Goal: Entertainment & Leisure: Browse casually

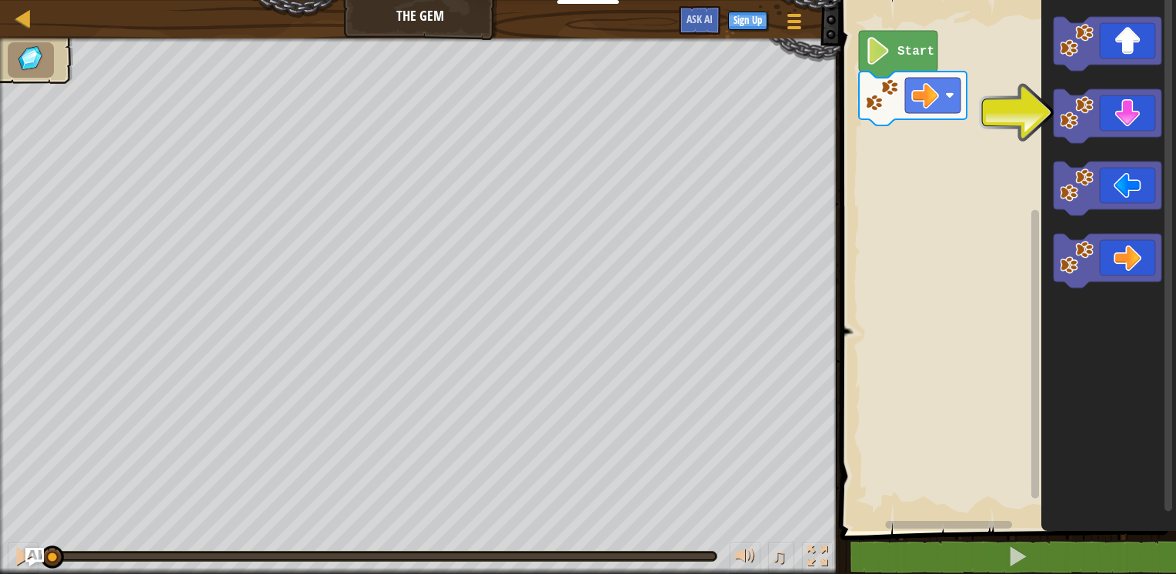
click at [1084, 263] on image "Blockly Workspace" at bounding box center [1076, 258] width 34 height 34
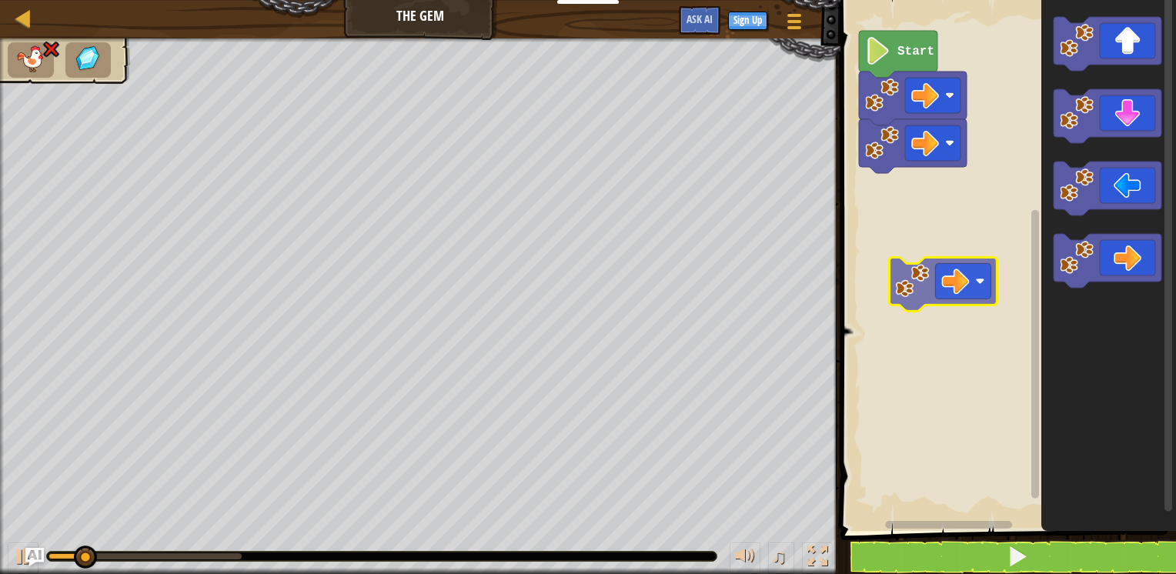
click at [952, 226] on div "Start" at bounding box center [1006, 261] width 340 height 539
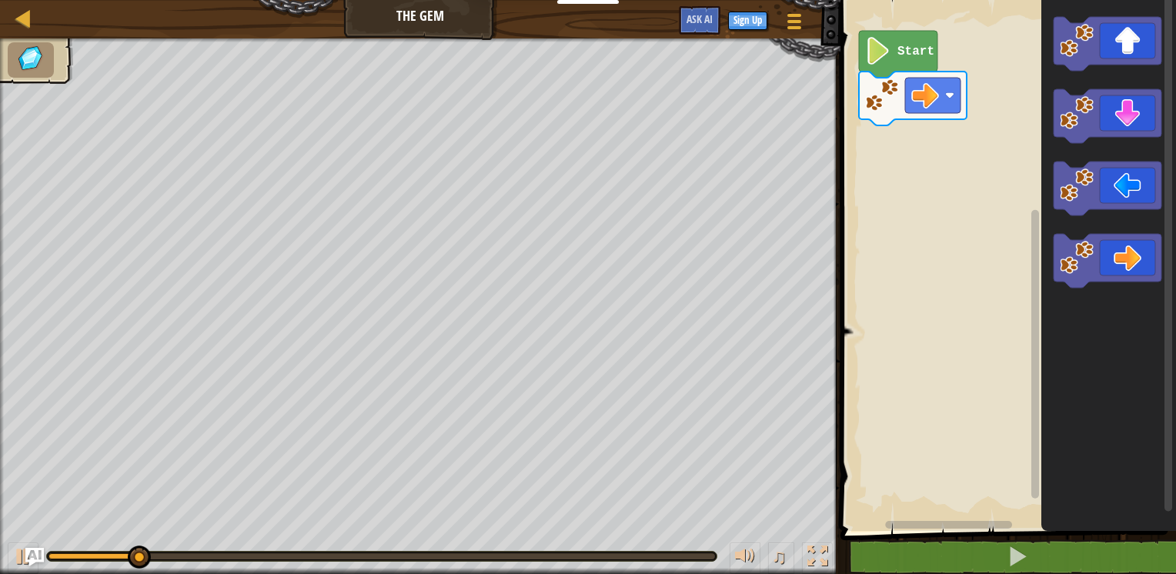
click at [896, 42] on icon "Blockly Workspace" at bounding box center [898, 54] width 78 height 47
click at [891, 55] on icon "Blockly Workspace" at bounding box center [898, 54] width 78 height 47
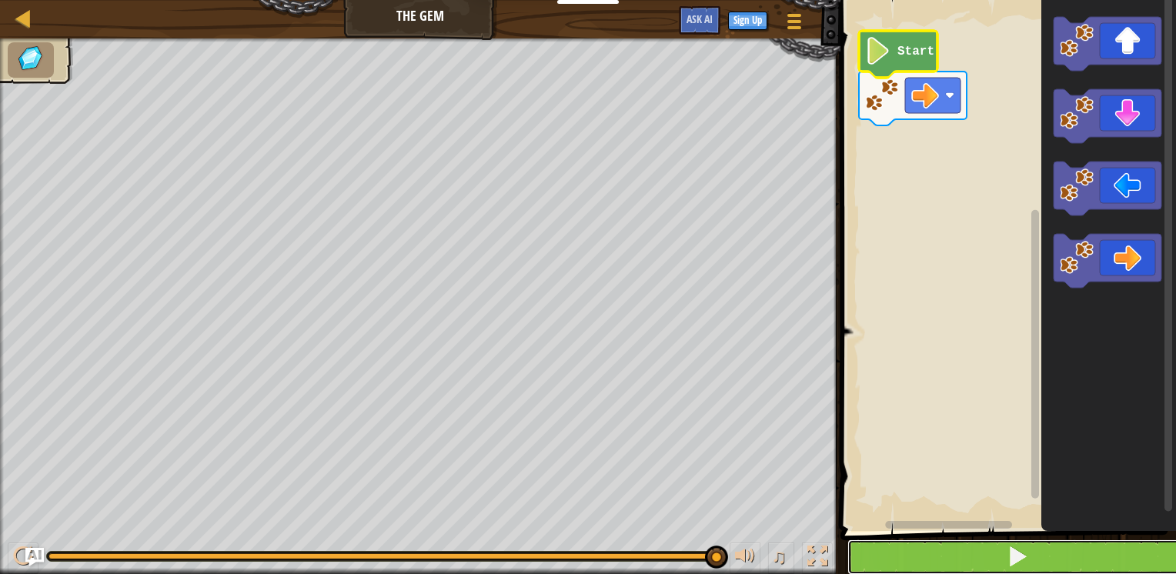
click at [1009, 549] on span at bounding box center [1017, 556] width 22 height 22
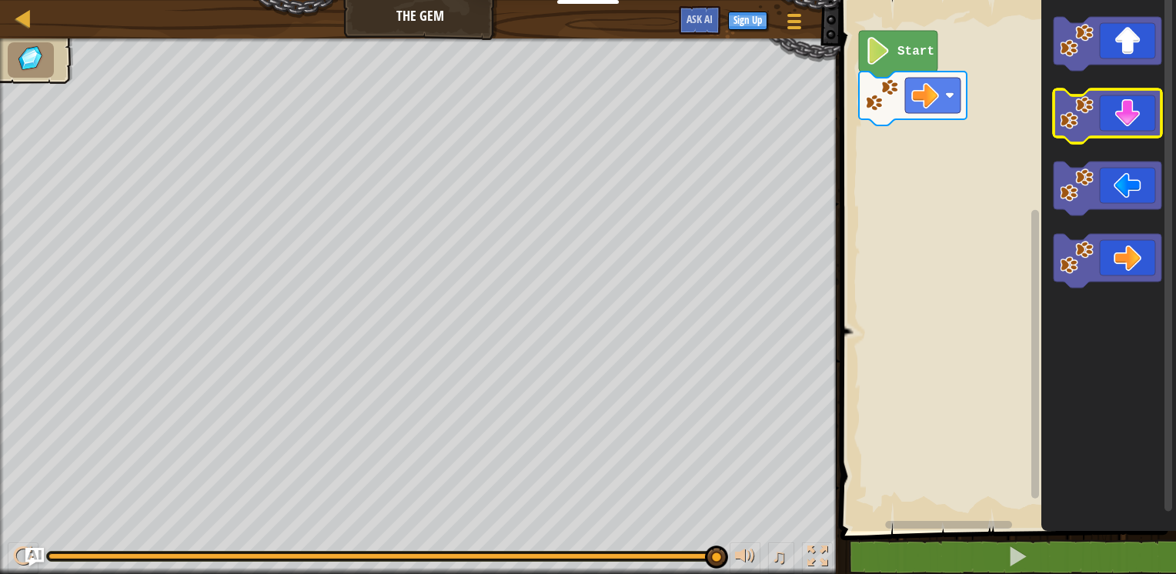
click at [1114, 121] on icon "Blockly Workspace" at bounding box center [1107, 116] width 108 height 54
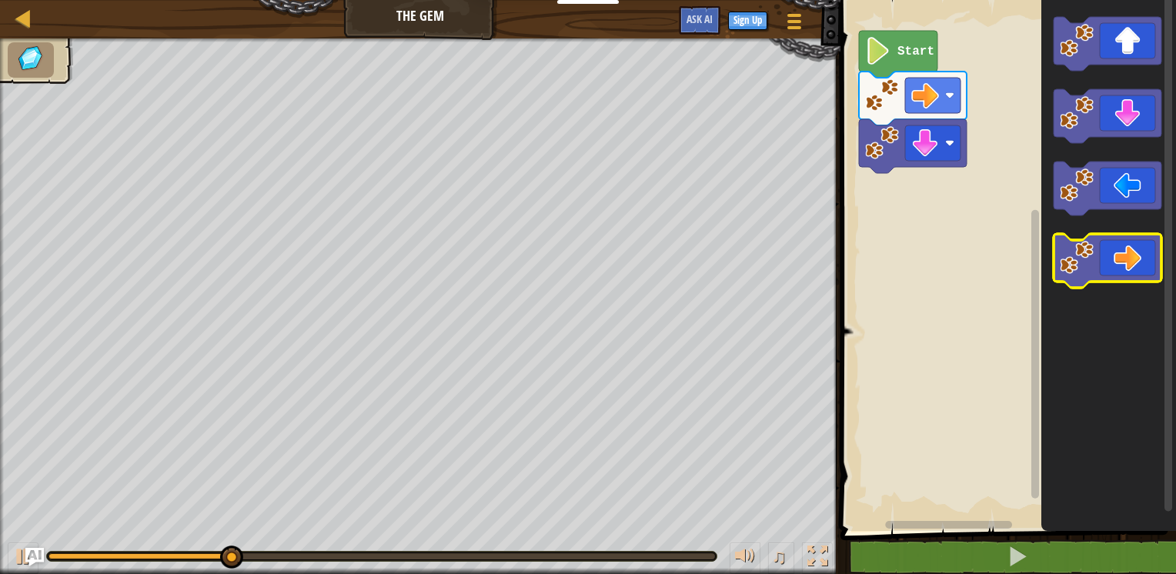
click at [1112, 251] on icon "Blockly Workspace" at bounding box center [1107, 261] width 108 height 54
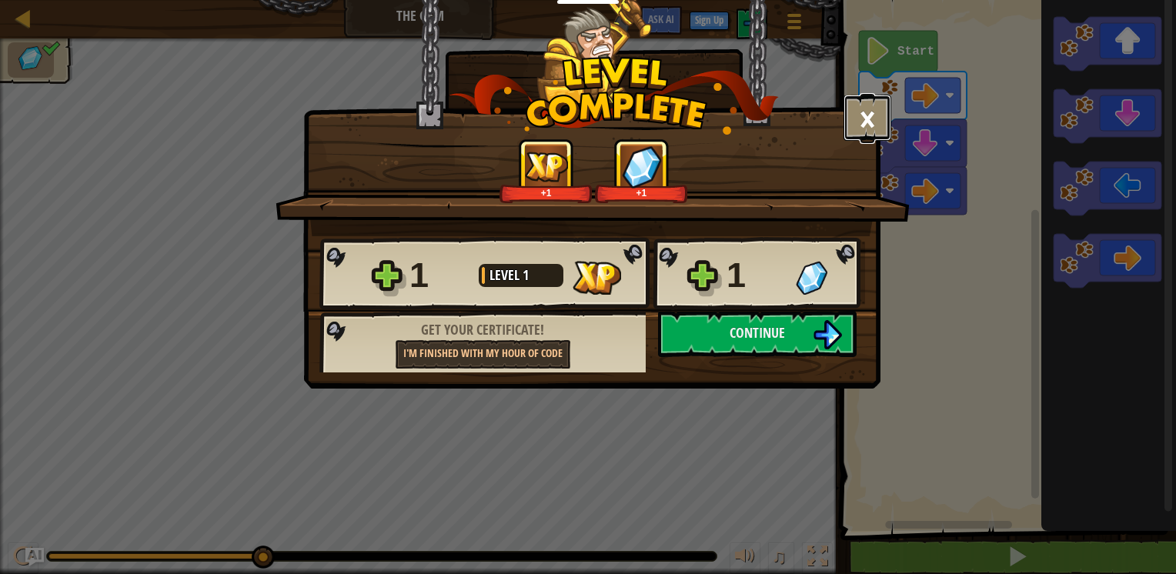
click at [872, 115] on button "×" at bounding box center [867, 118] width 48 height 46
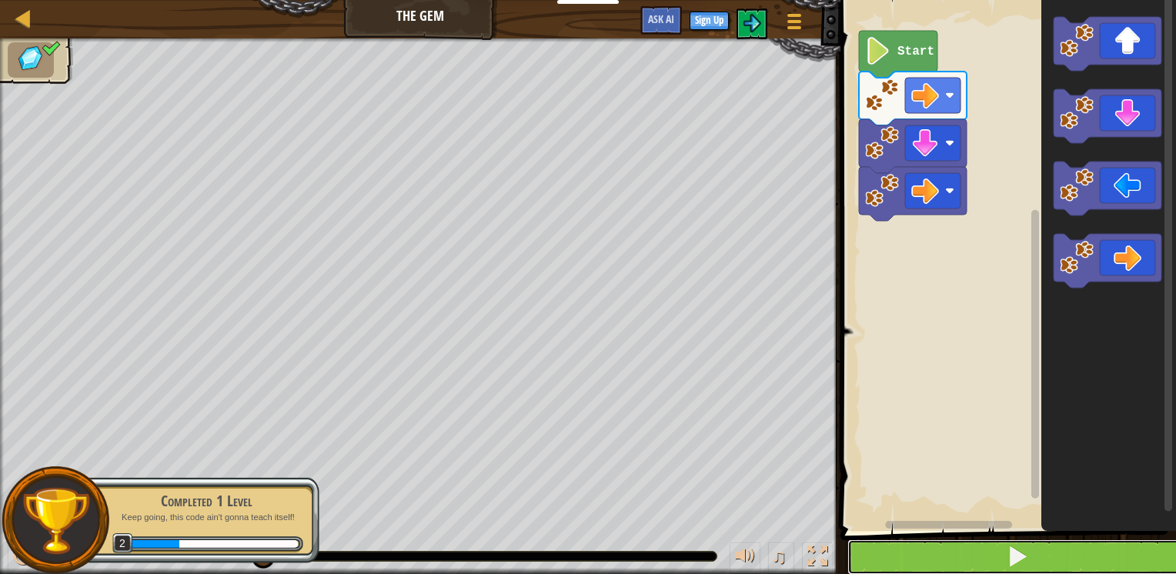
click at [1040, 552] on button at bounding box center [1017, 556] width 340 height 35
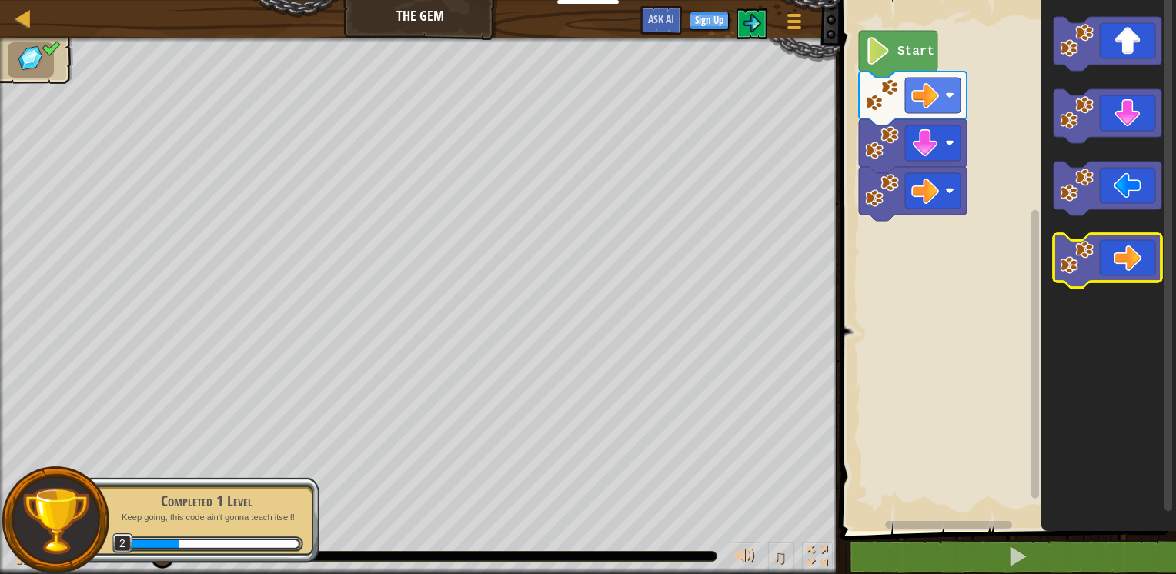
click at [1120, 266] on icon "Blockly Workspace" at bounding box center [1107, 261] width 108 height 54
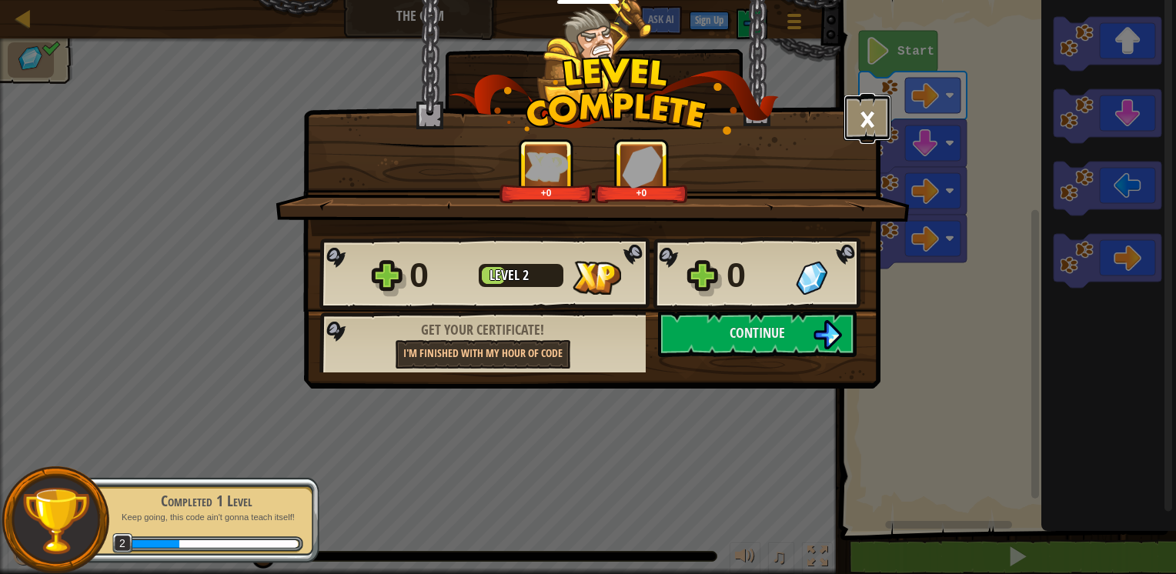
click at [864, 122] on button "×" at bounding box center [867, 118] width 48 height 46
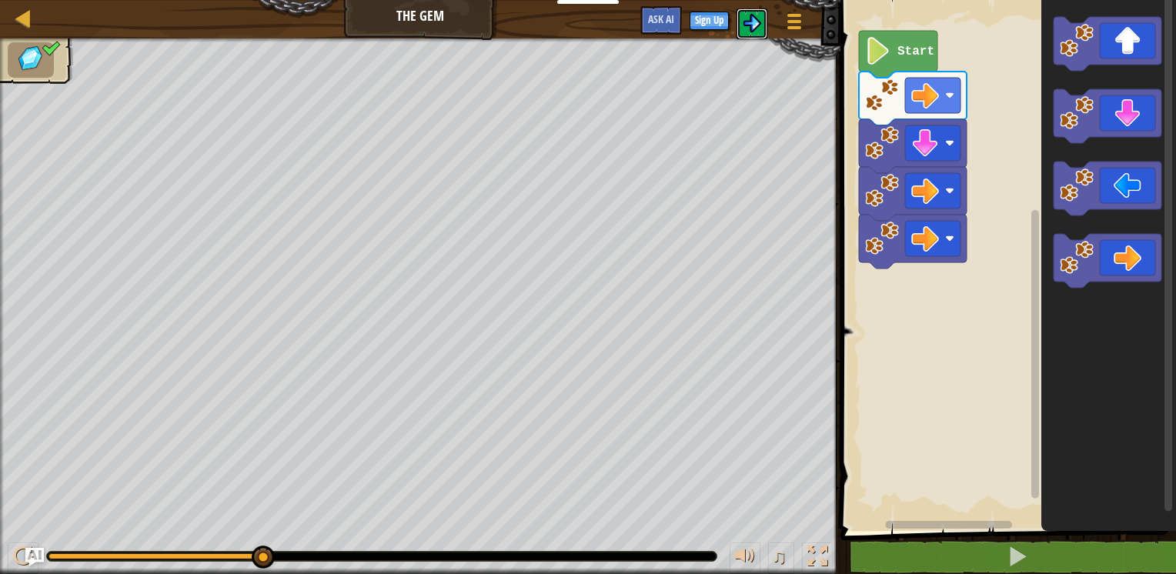
click at [750, 20] on img at bounding box center [751, 23] width 18 height 18
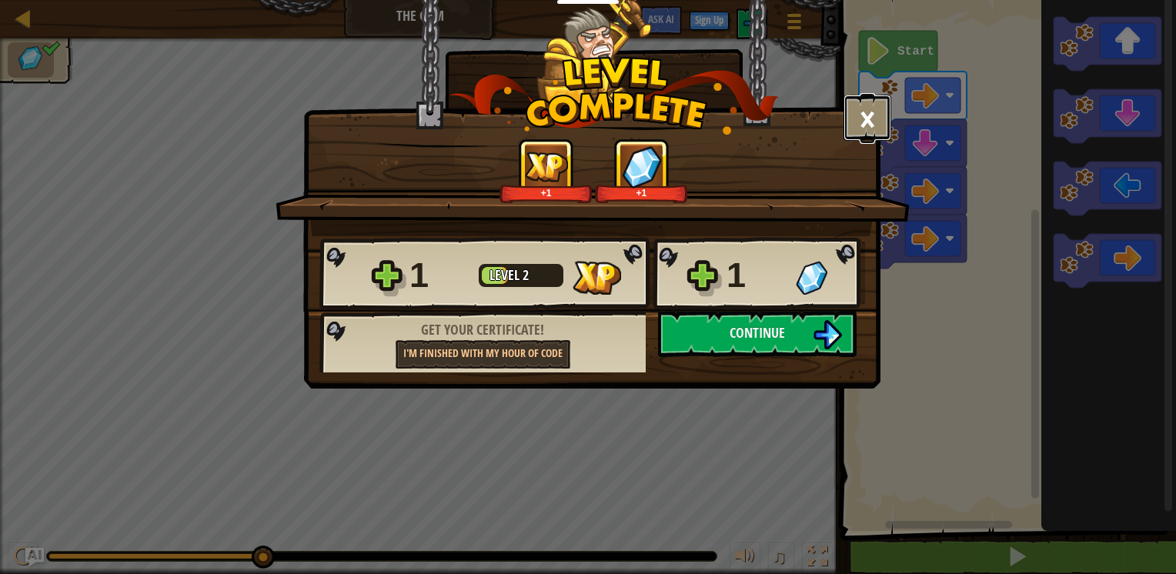
click at [880, 130] on button "×" at bounding box center [867, 118] width 48 height 46
click at [880, 138] on div "+1 +1" at bounding box center [593, 170] width 597 height 65
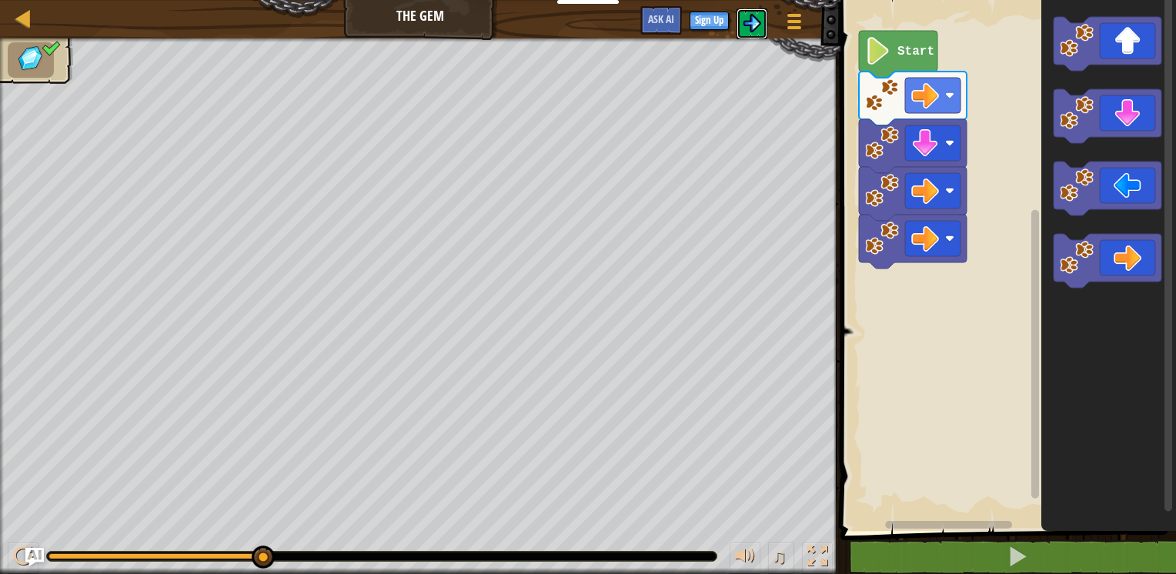
click at [755, 29] on img at bounding box center [751, 23] width 18 height 18
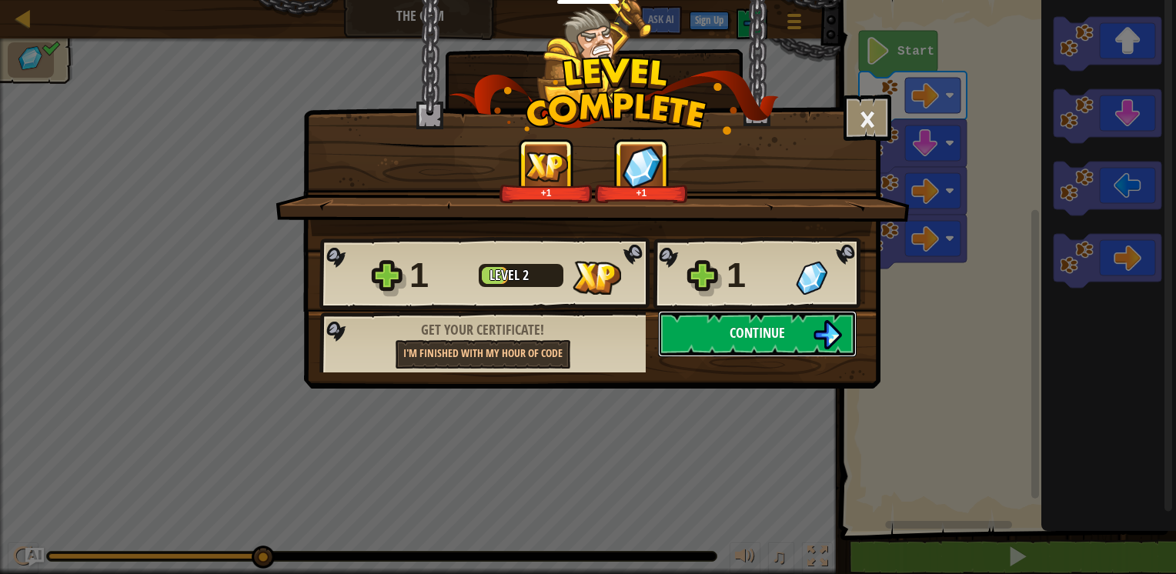
click at [711, 330] on button "Continue" at bounding box center [757, 334] width 198 height 46
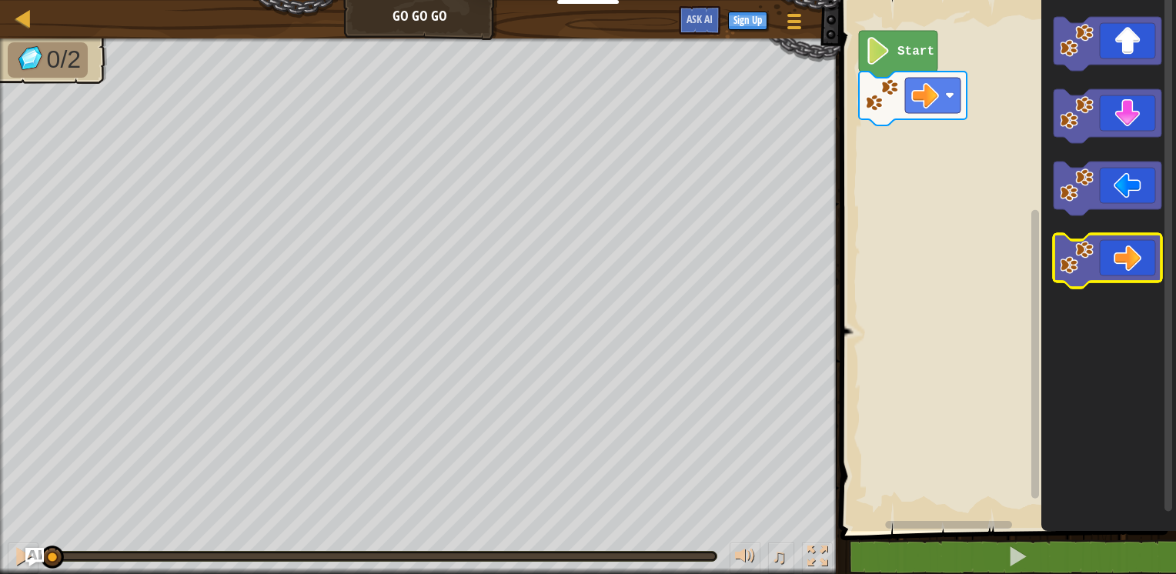
click at [1122, 266] on icon "Blockly Workspace" at bounding box center [1107, 261] width 108 height 54
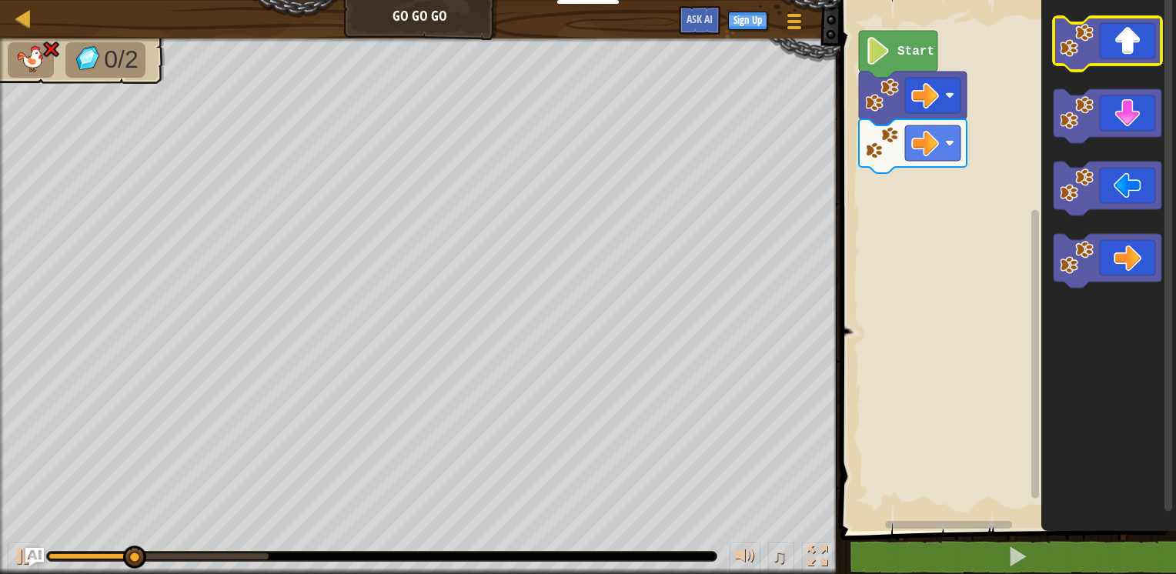
click at [1125, 42] on icon "Blockly Workspace" at bounding box center [1107, 44] width 108 height 54
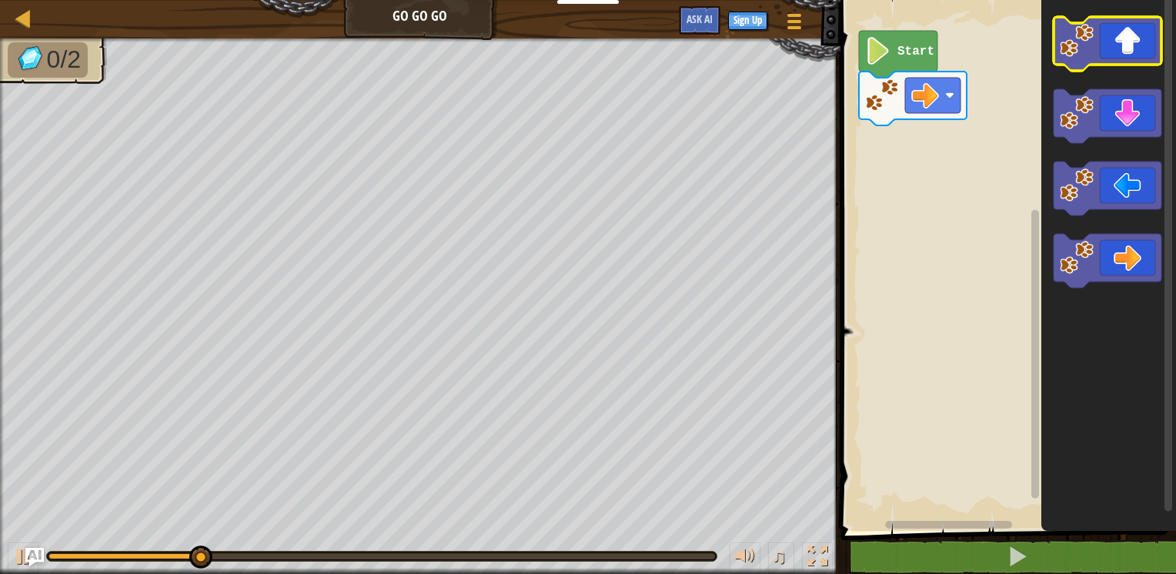
click at [1114, 54] on icon "Blockly Workspace" at bounding box center [1107, 44] width 108 height 54
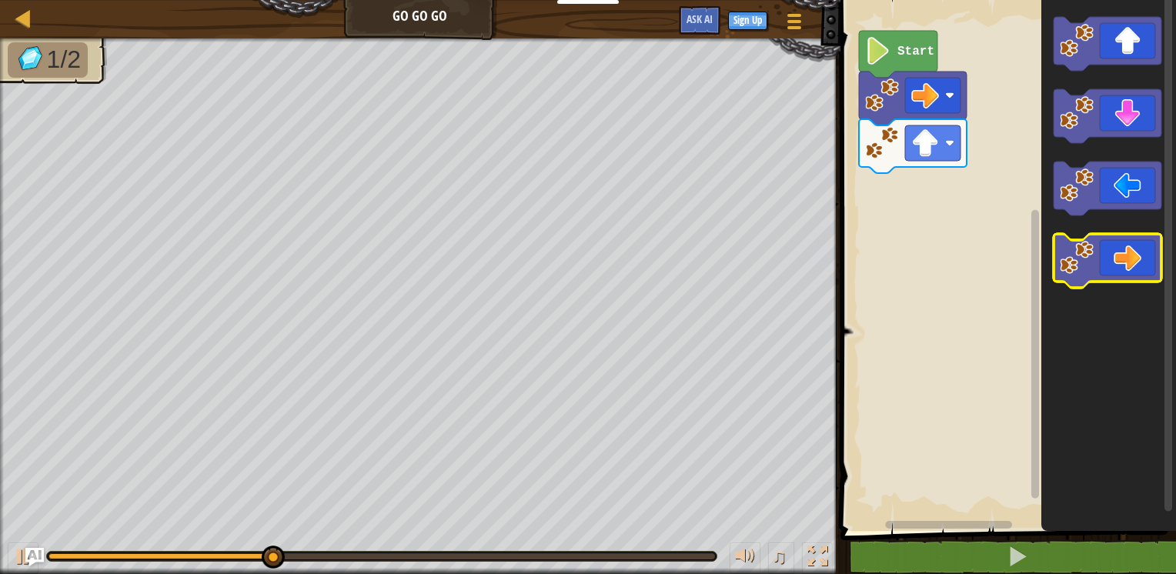
click at [1124, 258] on icon "Blockly Workspace" at bounding box center [1107, 261] width 108 height 54
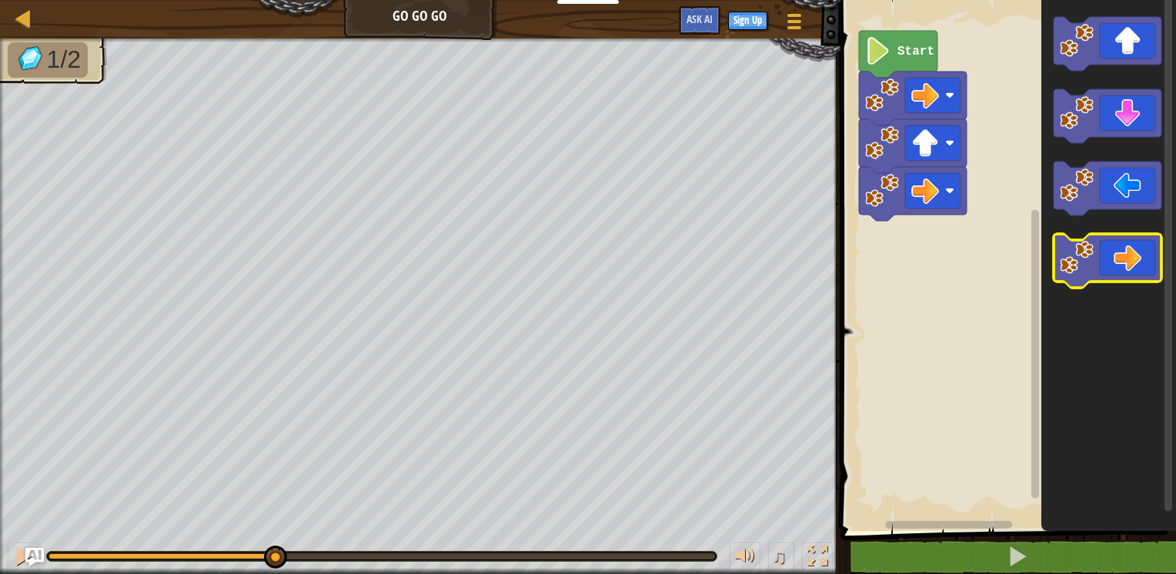
click at [1123, 255] on icon "Blockly Workspace" at bounding box center [1107, 261] width 108 height 54
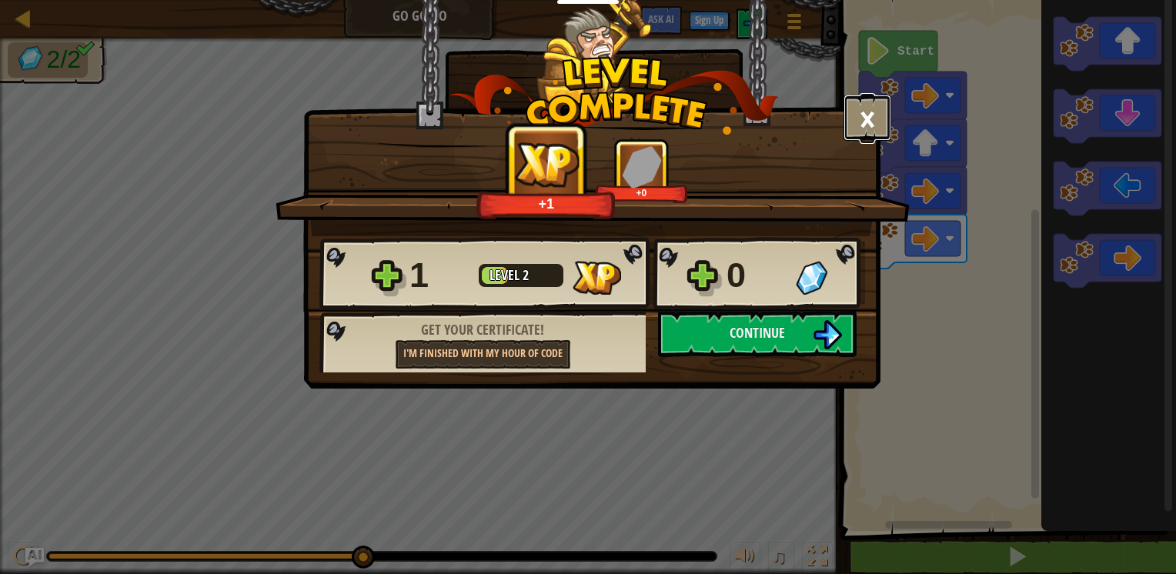
click at [872, 114] on button "×" at bounding box center [867, 118] width 48 height 46
